Goal: Book appointment/travel/reservation

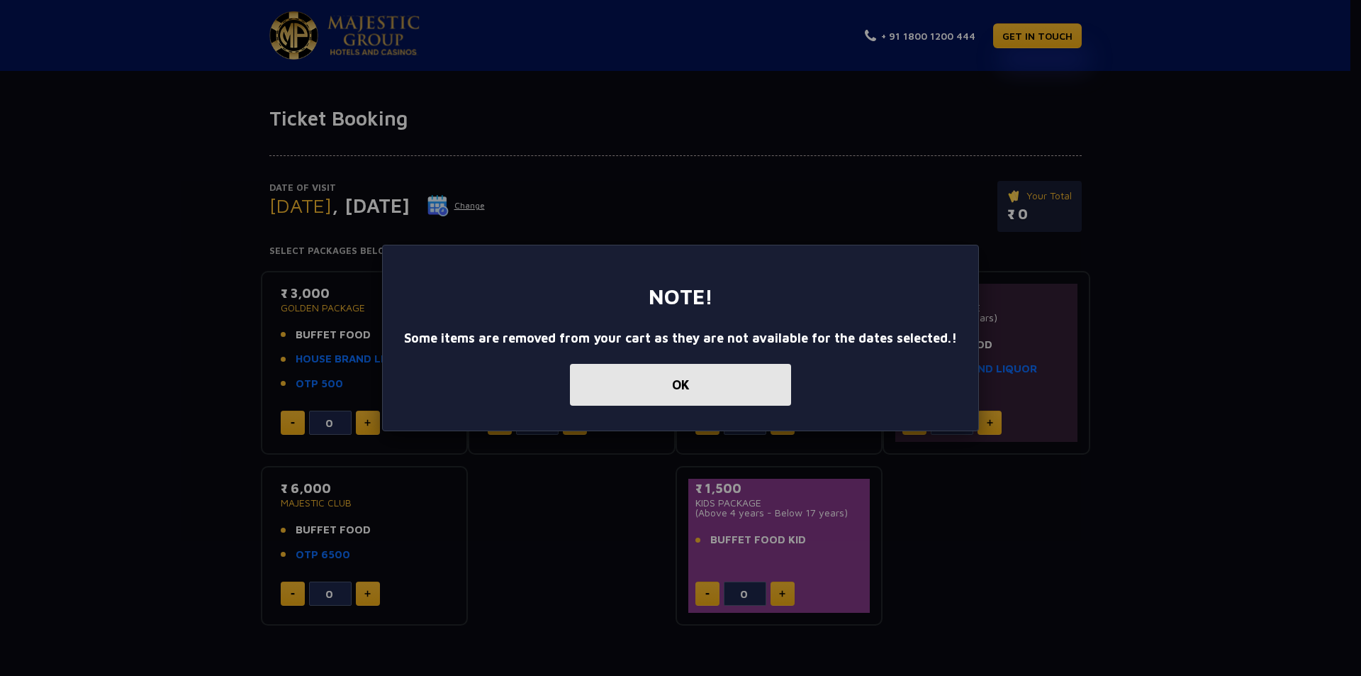
click at [691, 394] on button "OK" at bounding box center [680, 385] width 221 height 42
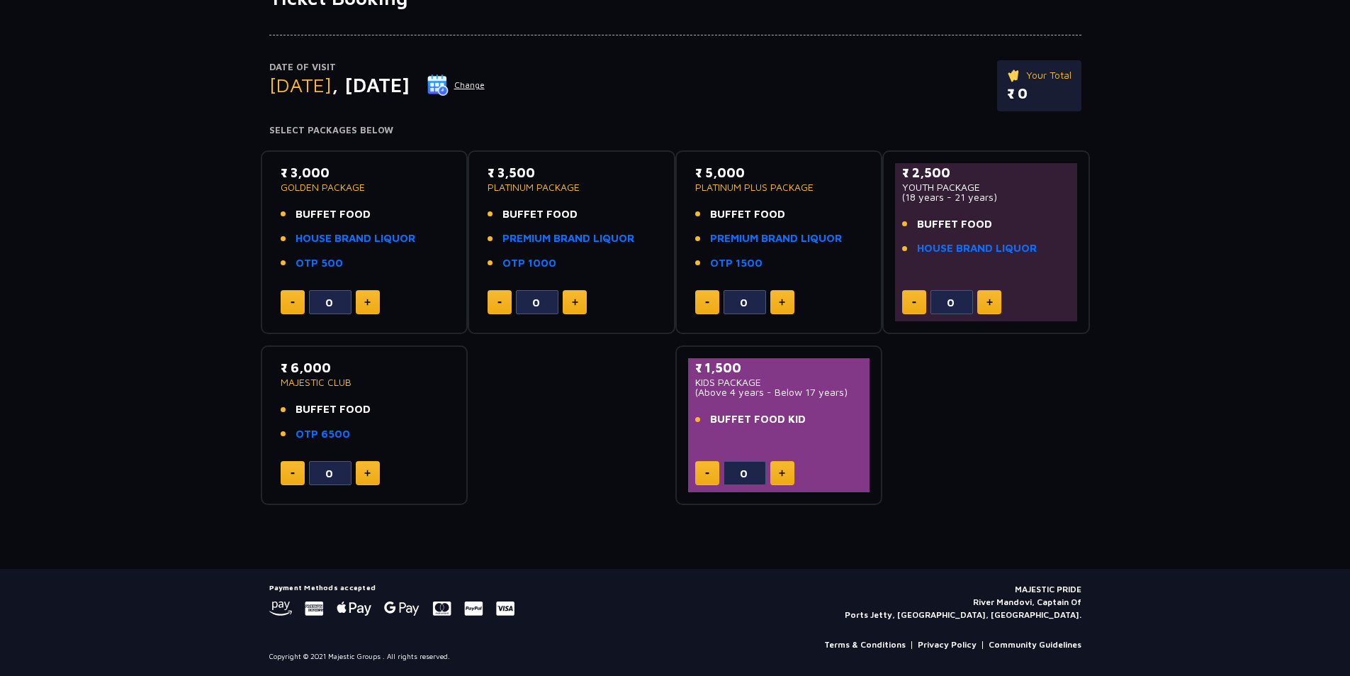
scroll to position [50, 0]
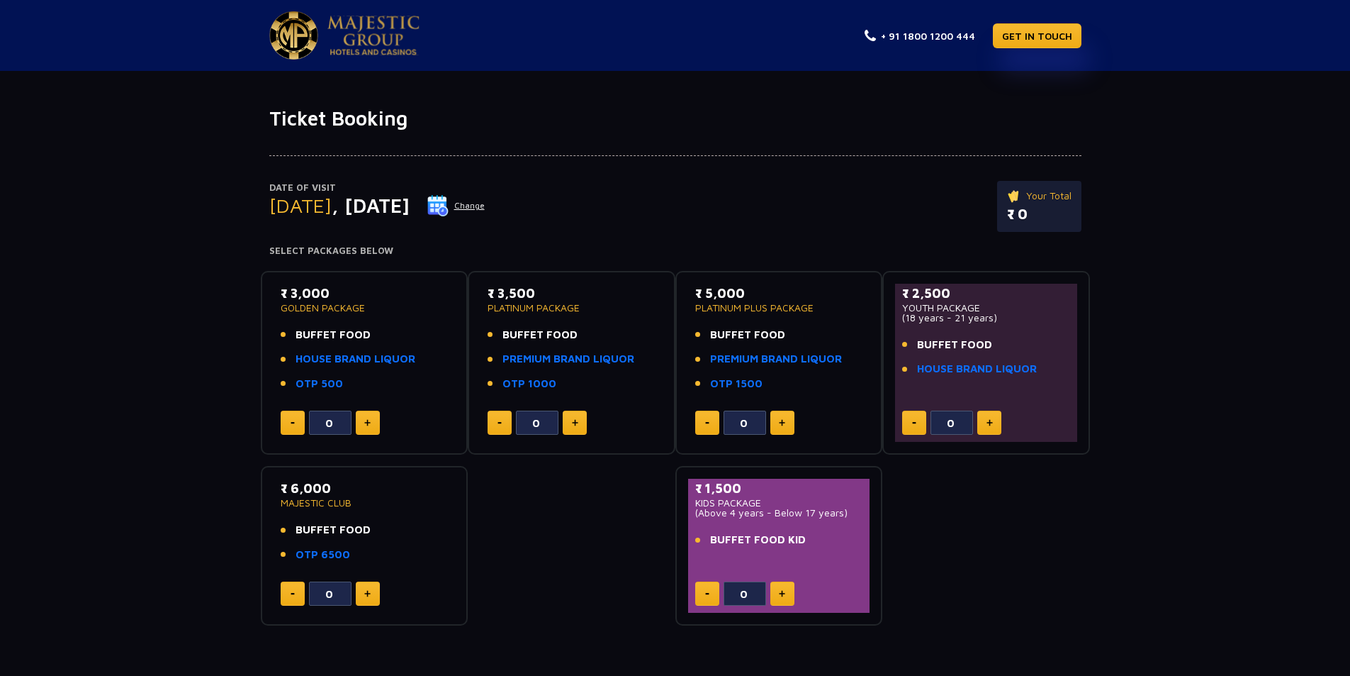
scroll to position [50, 0]
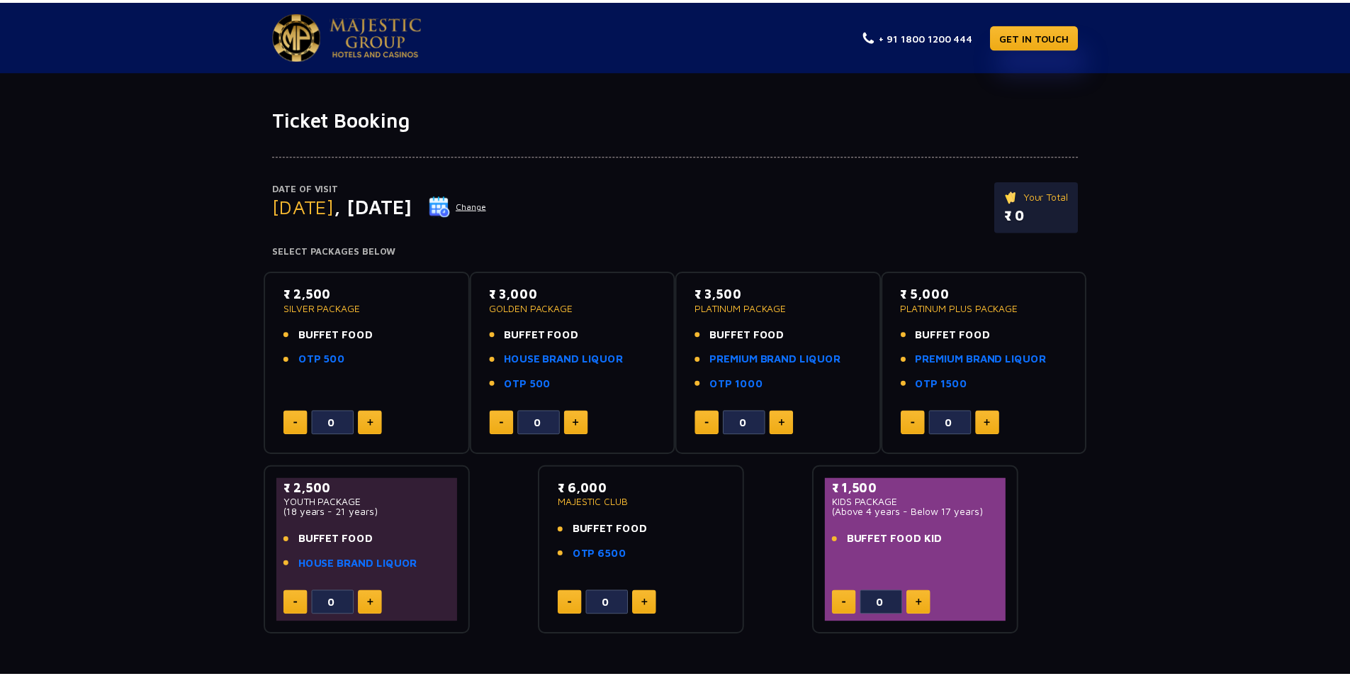
scroll to position [50, 0]
